Goal: Task Accomplishment & Management: Manage account settings

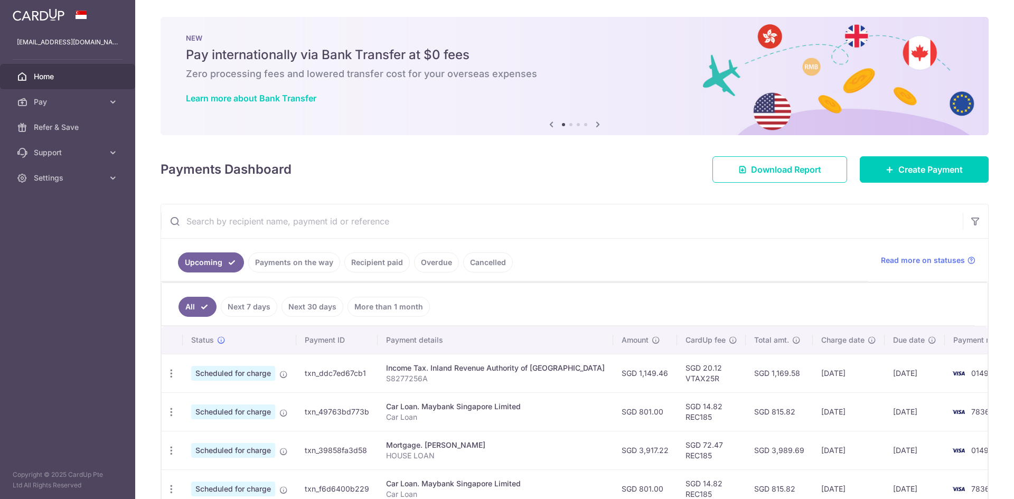
scroll to position [176, 0]
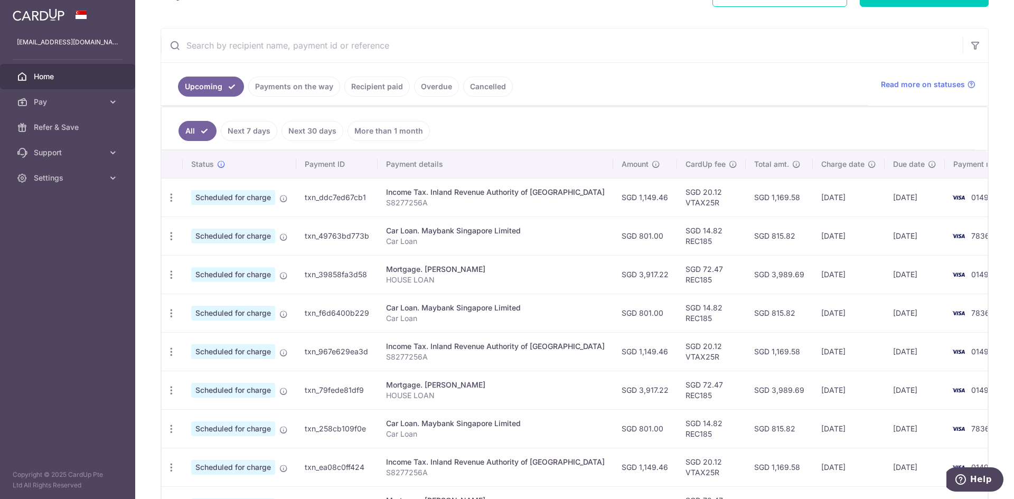
click at [440, 308] on div "Car Loan. Maybank Singapore Limited" at bounding box center [495, 308] width 219 height 11
click at [443, 222] on td "Car Loan. Maybank Singapore Limited Car Loan" at bounding box center [494, 235] width 235 height 39
click at [443, 223] on td "Car Loan. Maybank Singapore Limited Car Loan" at bounding box center [494, 235] width 235 height 39
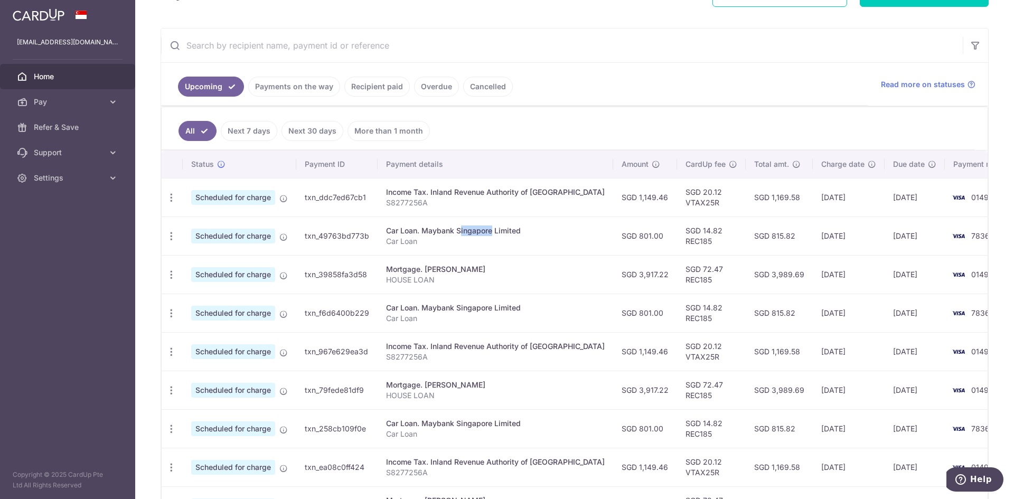
click at [443, 223] on td "Car Loan. Maybank Singapore Limited Car Loan" at bounding box center [494, 235] width 235 height 39
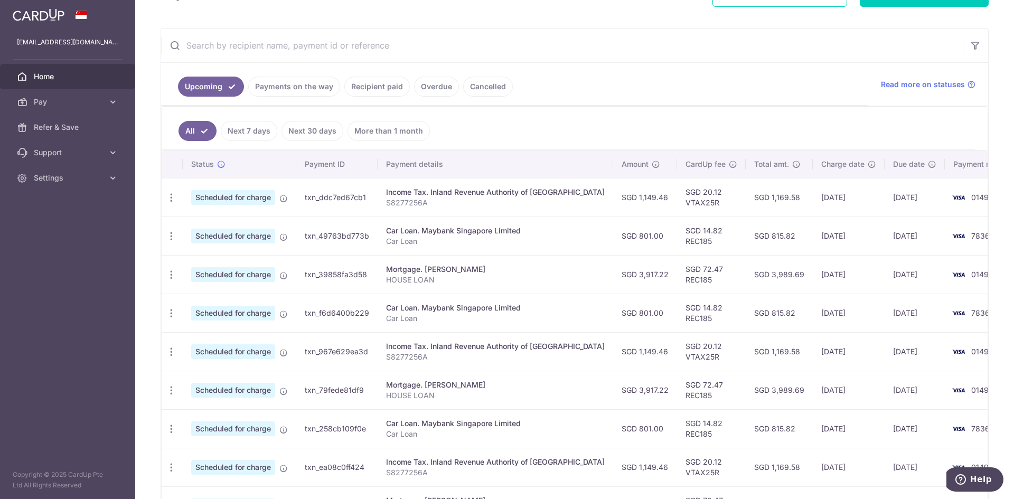
click at [401, 273] on div "Mortgage. [PERSON_NAME]" at bounding box center [495, 269] width 219 height 11
click at [398, 287] on td "Mortgage. [PERSON_NAME] HOUSE LOAN" at bounding box center [494, 274] width 235 height 39
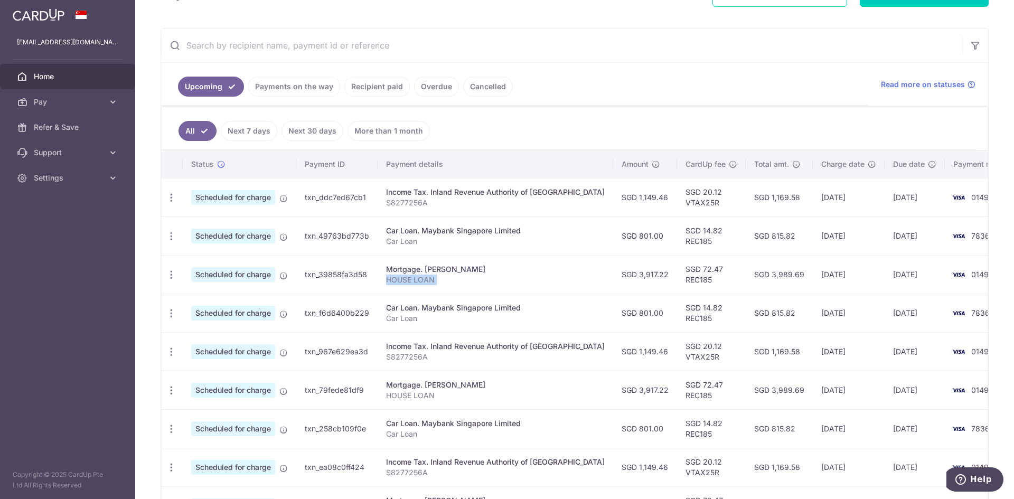
click at [398, 287] on td "Mortgage. [PERSON_NAME] HOUSE LOAN" at bounding box center [494, 274] width 235 height 39
click at [391, 271] on div "Mortgage. [PERSON_NAME]" at bounding box center [495, 269] width 219 height 11
click at [414, 307] on div "Car Loan. Maybank Singapore Limited" at bounding box center [495, 308] width 219 height 11
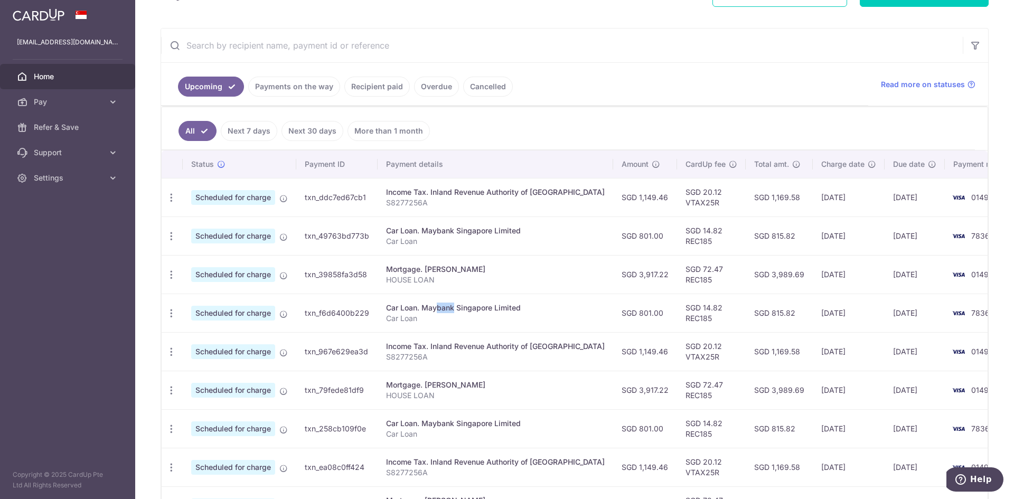
click at [414, 308] on div "Car Loan. Maybank Singapore Limited" at bounding box center [495, 308] width 219 height 11
click at [413, 311] on div "Car Loan. Maybank Singapore Limited" at bounding box center [495, 308] width 219 height 11
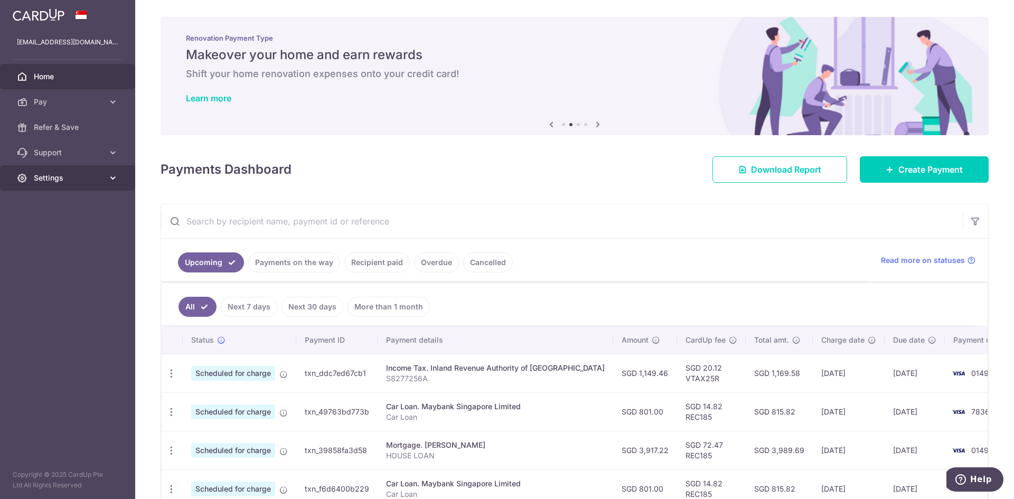
click at [74, 181] on span "Settings" at bounding box center [69, 178] width 70 height 11
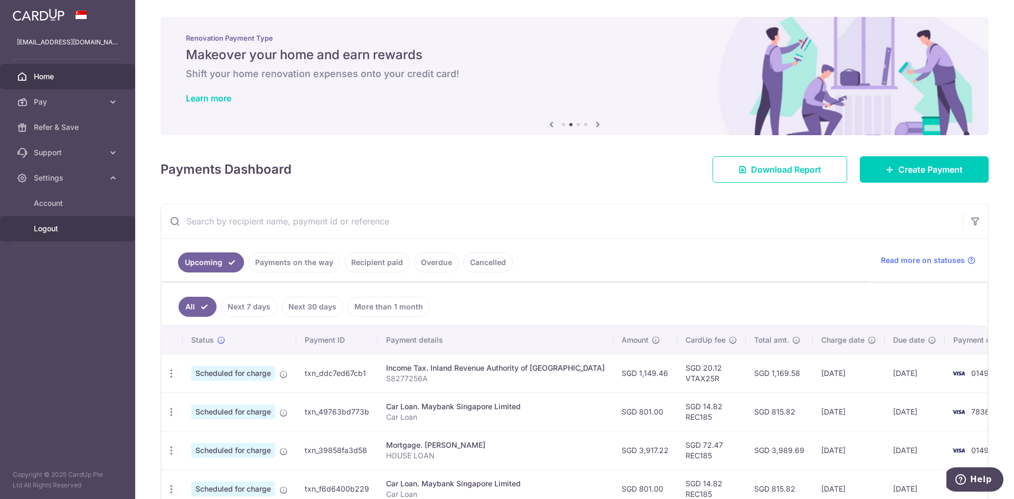
click at [54, 226] on span "Logout" at bounding box center [69, 228] width 70 height 11
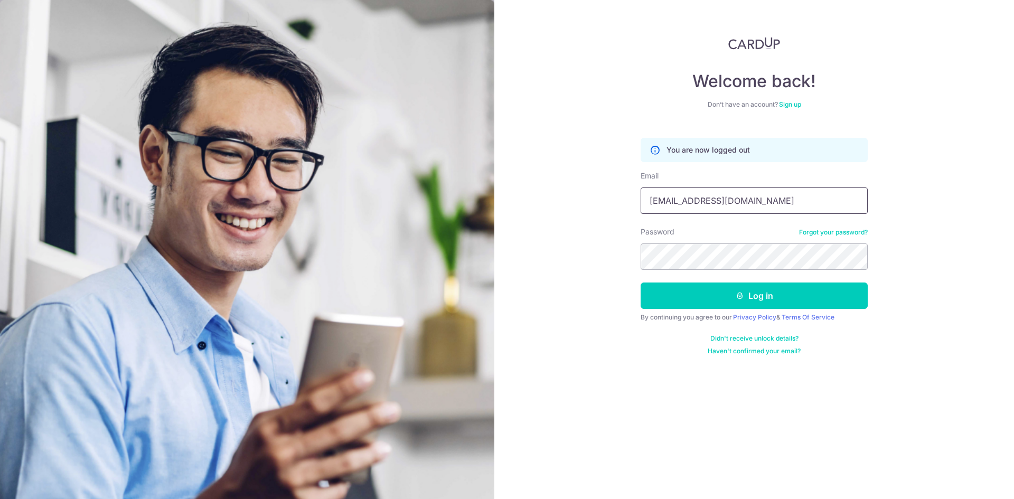
click at [696, 202] on input "[EMAIL_ADDRESS][DOMAIN_NAME]" at bounding box center [753, 200] width 227 height 26
type input "paddyhuang@hotmail.com"
click at [735, 295] on icon "submit" at bounding box center [739, 295] width 8 height 8
